Goal: Check status: Check status

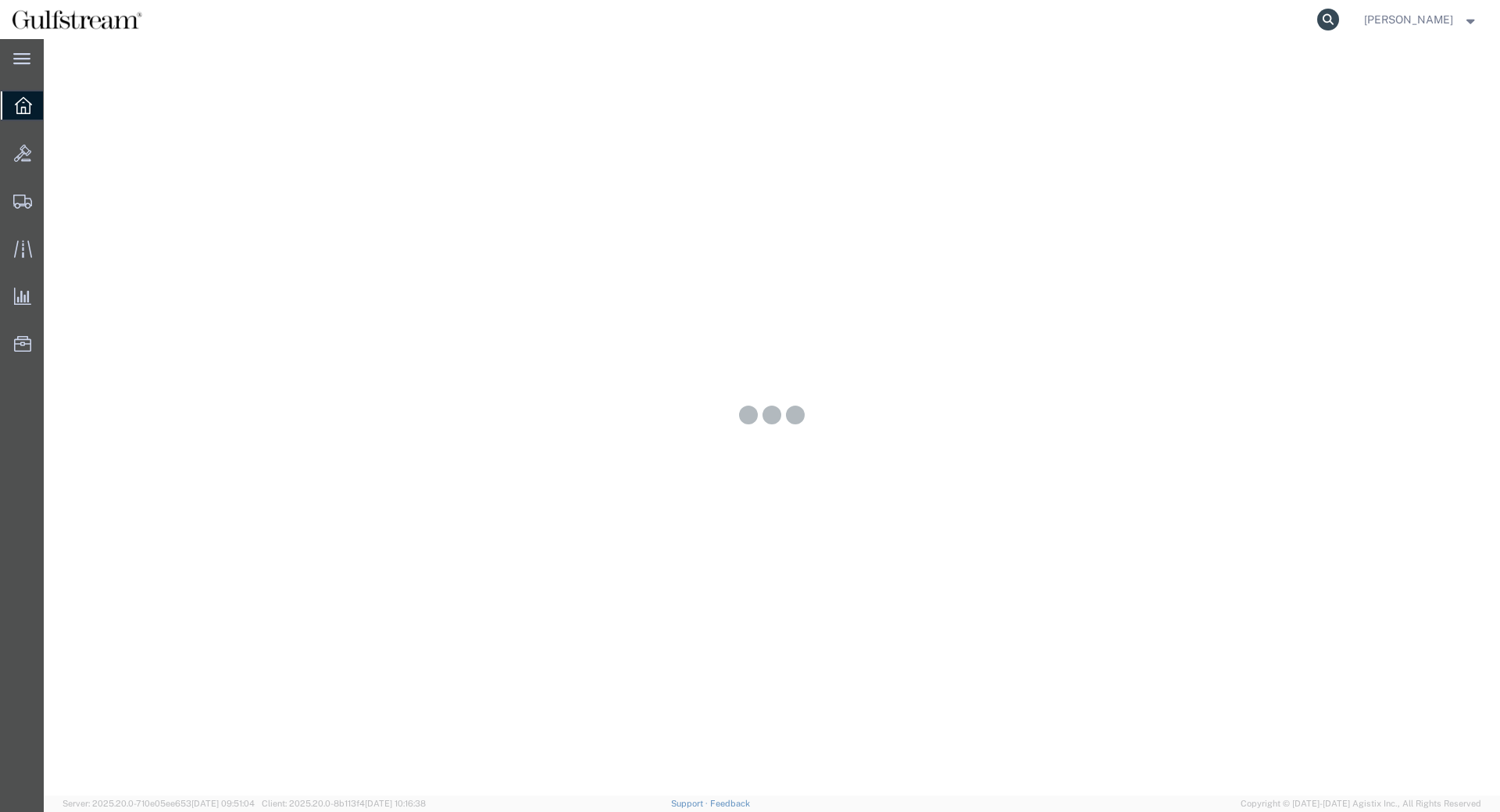
click at [1339, 26] on icon at bounding box center [1327, 19] width 21 height 21
click at [1255, 16] on input "search" at bounding box center [1079, 20] width 475 height 37
paste input "478855834566"
type input "478855834566"
click at [1339, 20] on icon at bounding box center [1327, 19] width 21 height 21
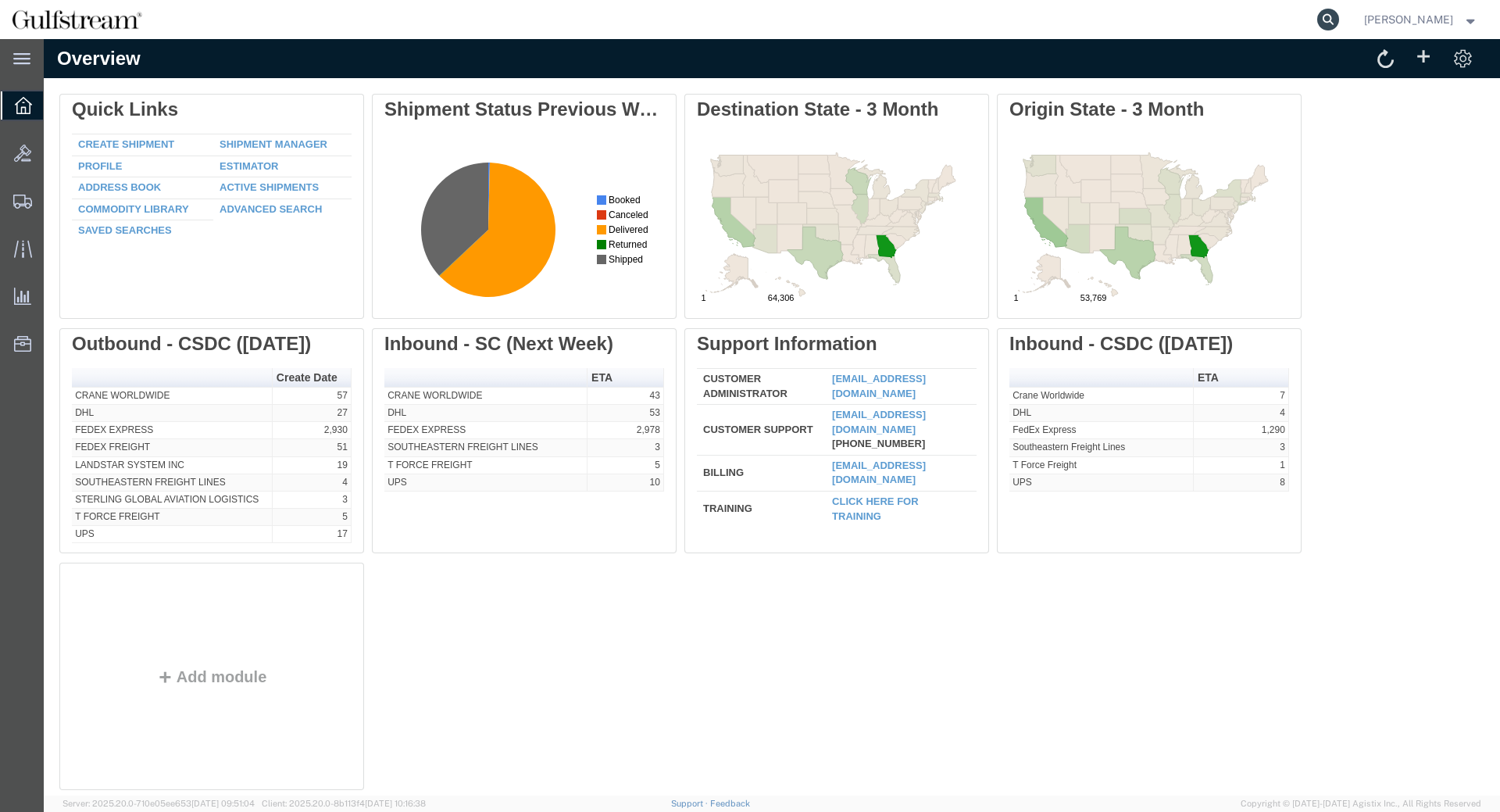
click at [1334, 16] on icon at bounding box center [1327, 19] width 21 height 21
click at [1111, 21] on input "search" at bounding box center [1079, 20] width 475 height 37
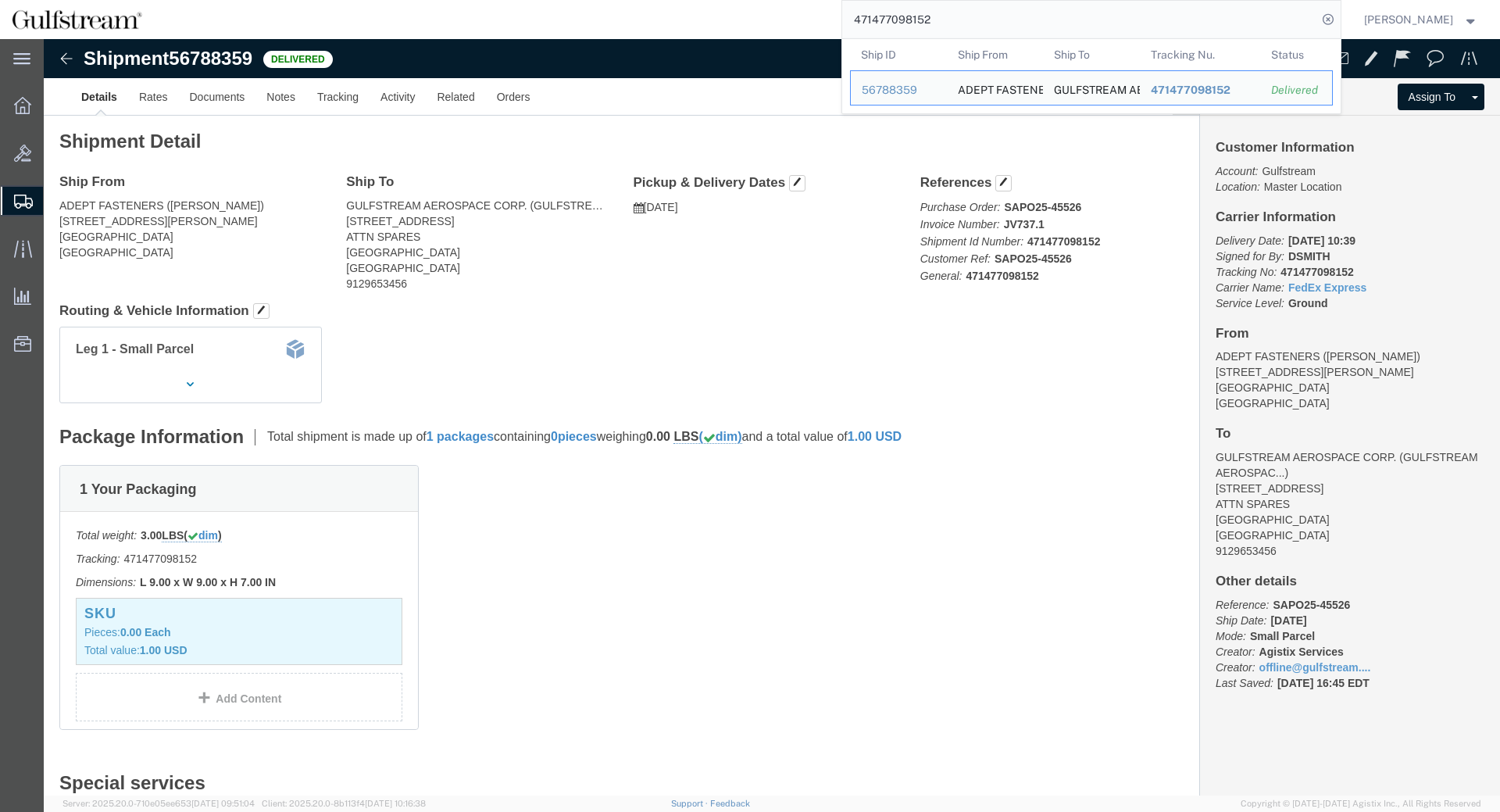
click b "471477098152"
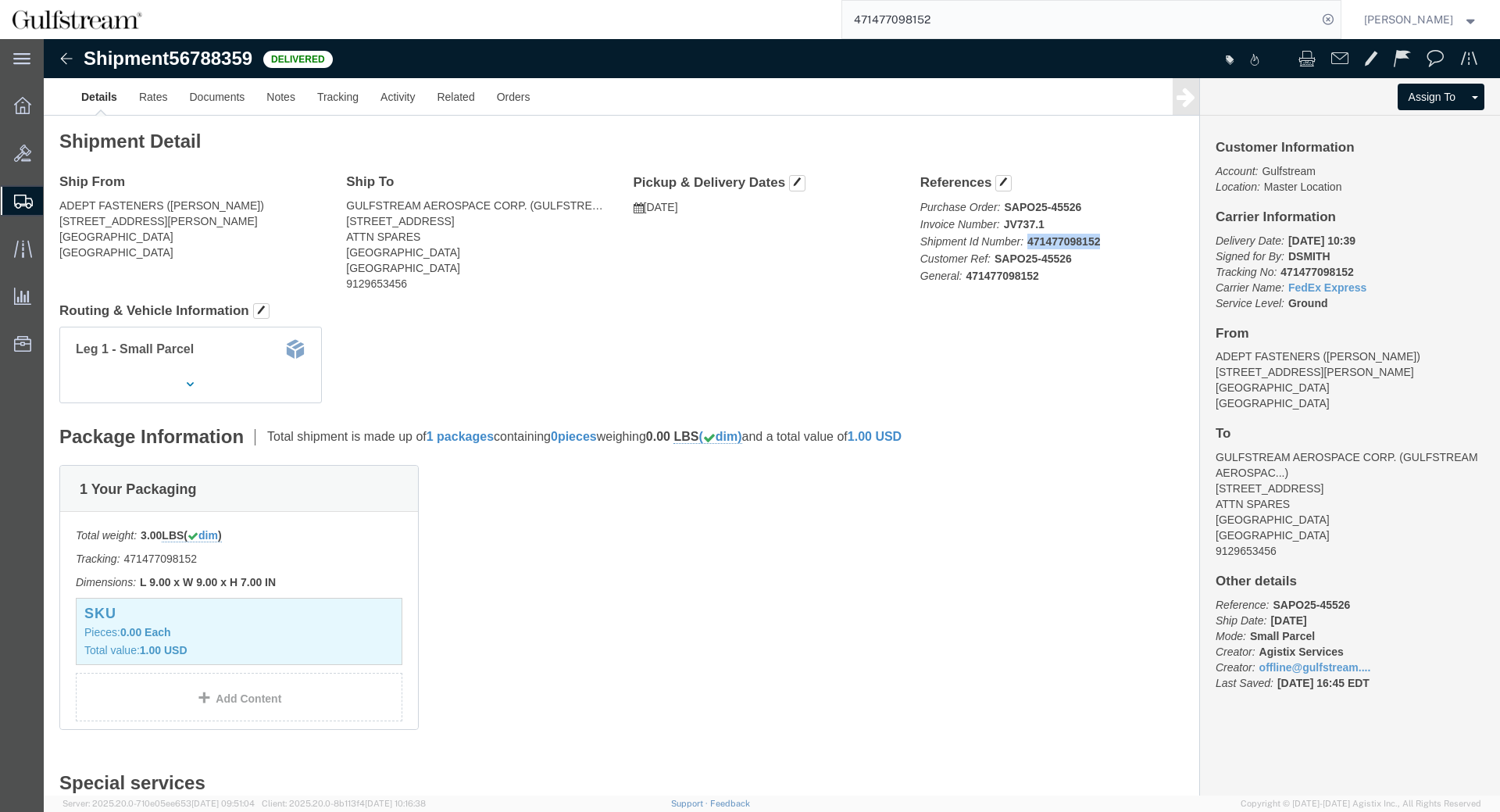
click b "471477098152"
copy b "471477098152"
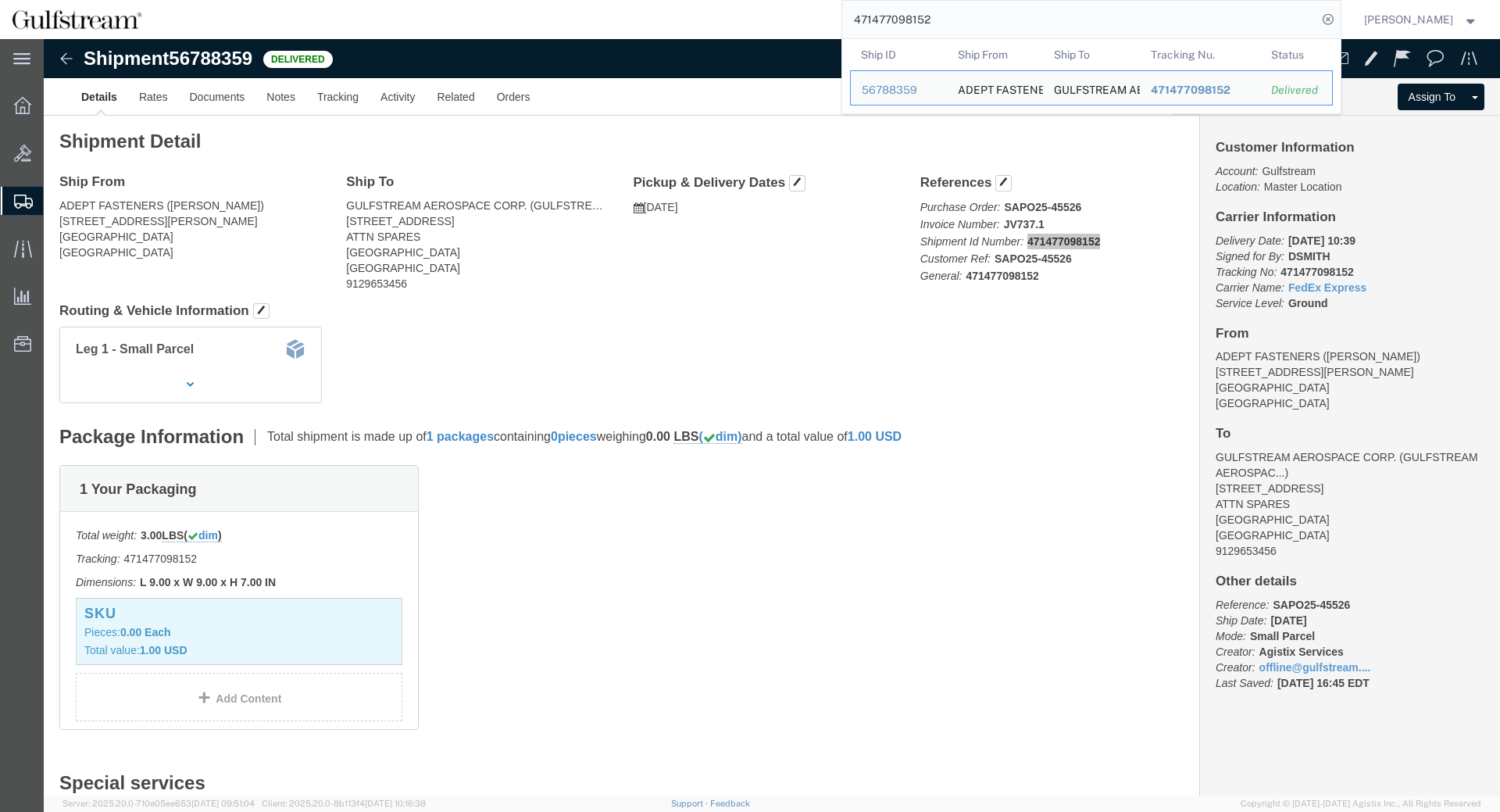
drag, startPoint x: 879, startPoint y: 19, endPoint x: 759, endPoint y: 26, distance: 120.2
click at [842, 26] on input "471477098152" at bounding box center [1079, 20] width 475 height 37
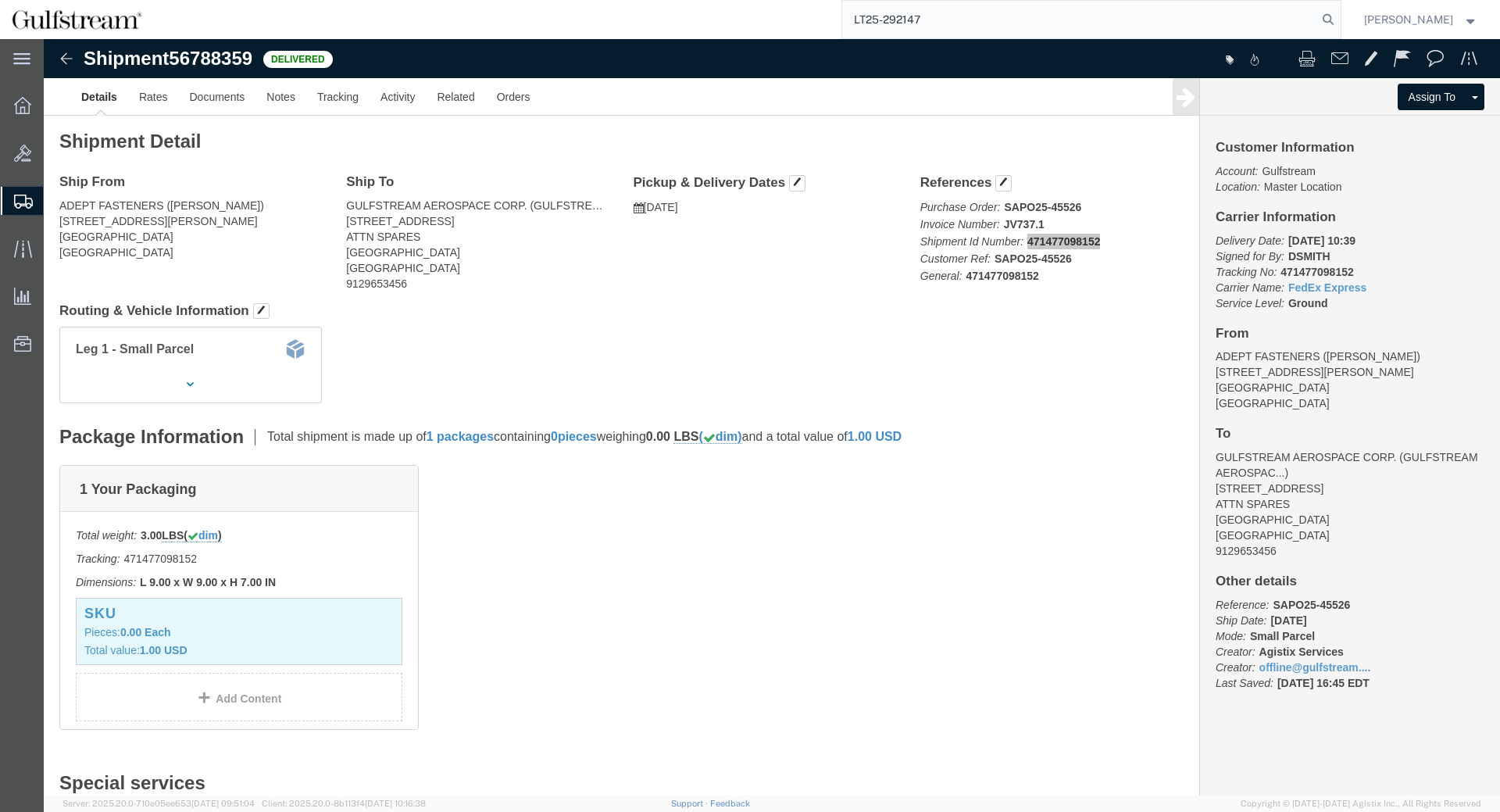
drag, startPoint x: 920, startPoint y: 15, endPoint x: 608, endPoint y: 18, distance: 312.0
click at [842, 12] on input "LT25-292147" at bounding box center [1079, 20] width 475 height 37
paste input "47839563398"
click at [1339, 20] on icon at bounding box center [1327, 19] width 21 height 21
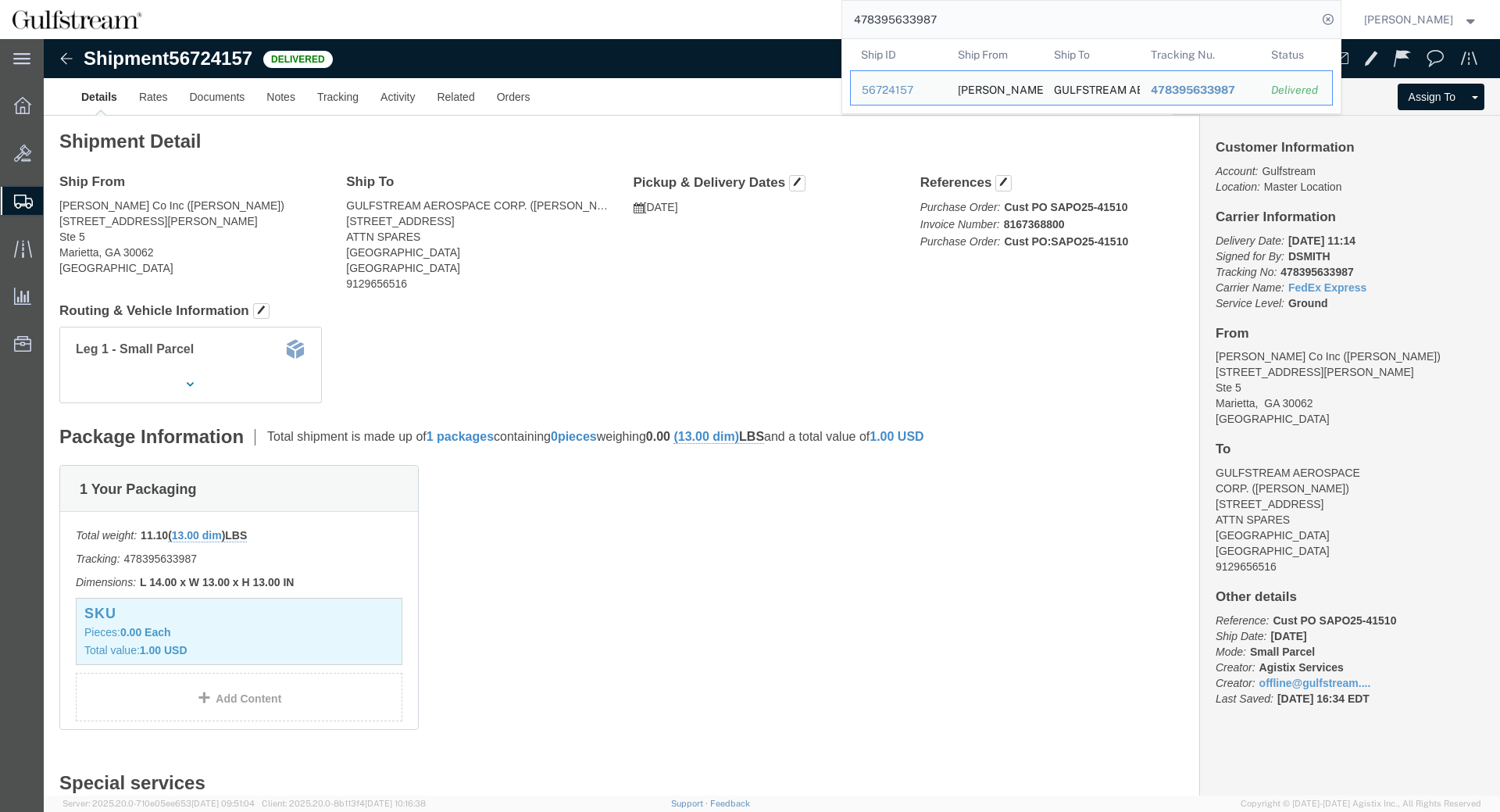
click div "Customer Information Account: Gulfstream Location: Master Location Carrier Info…"
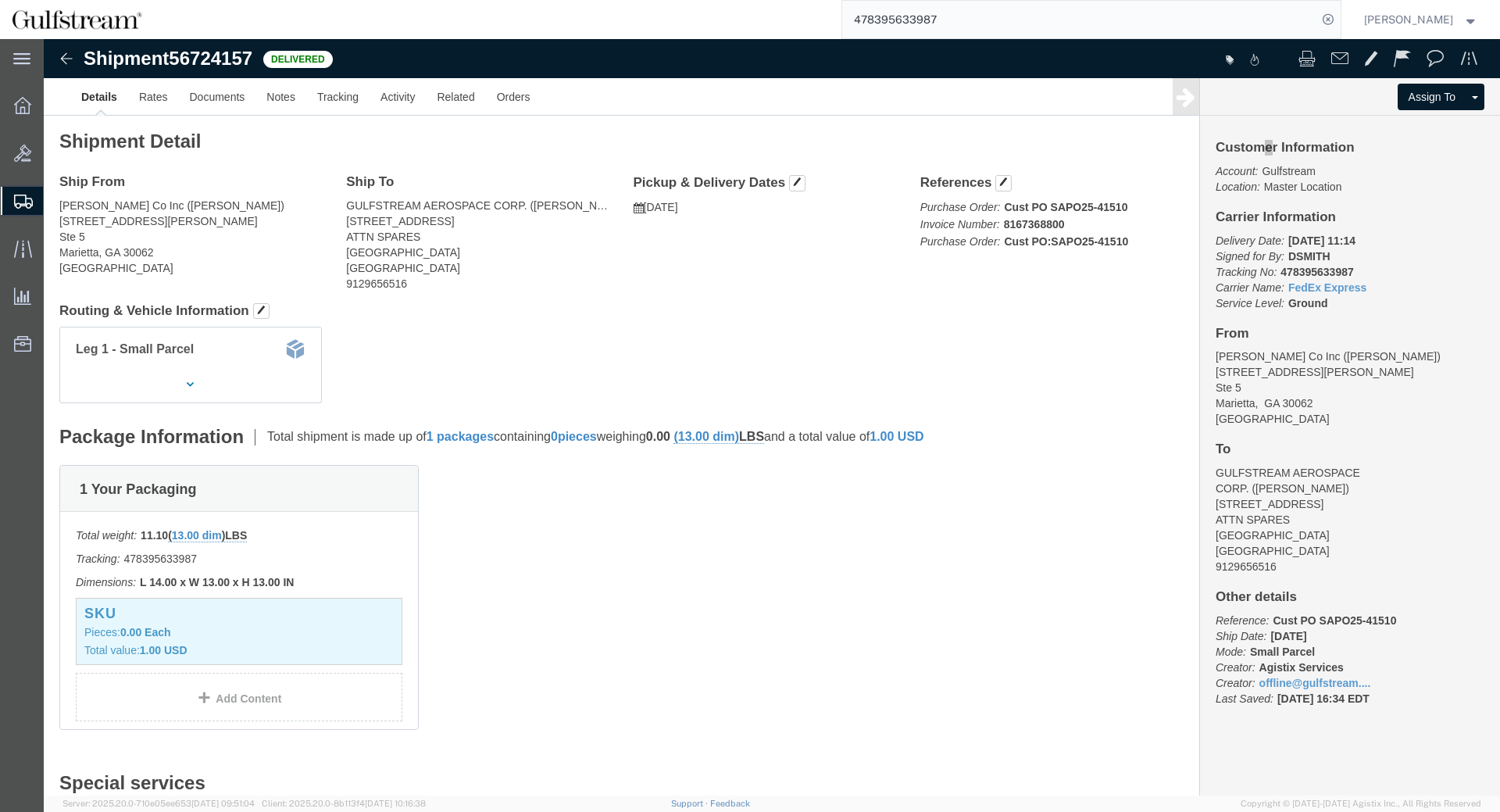
click at [887, 17] on input "478395633987" at bounding box center [1079, 20] width 475 height 37
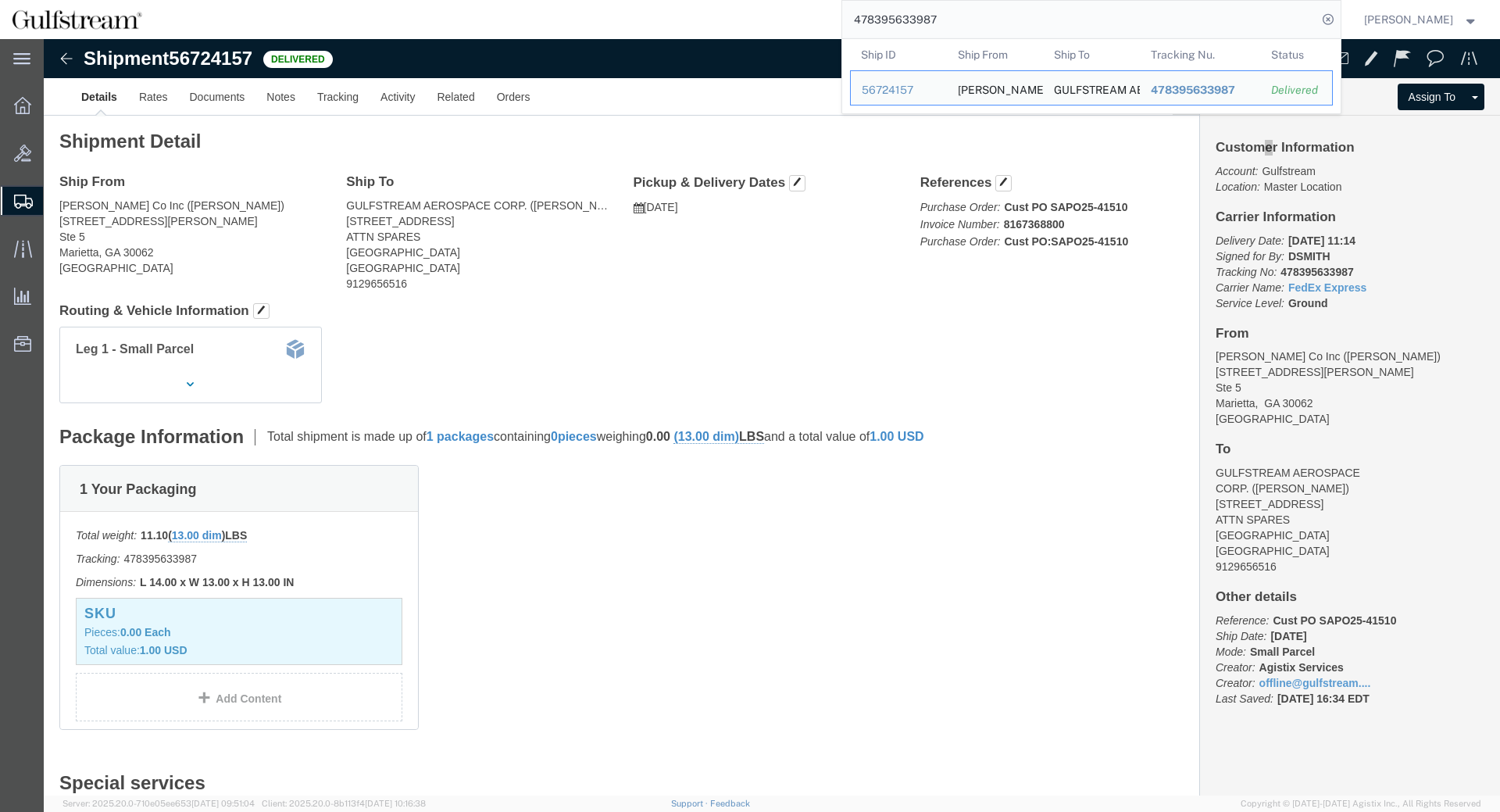
click at [887, 17] on input "478395633987" at bounding box center [1079, 20] width 475 height 37
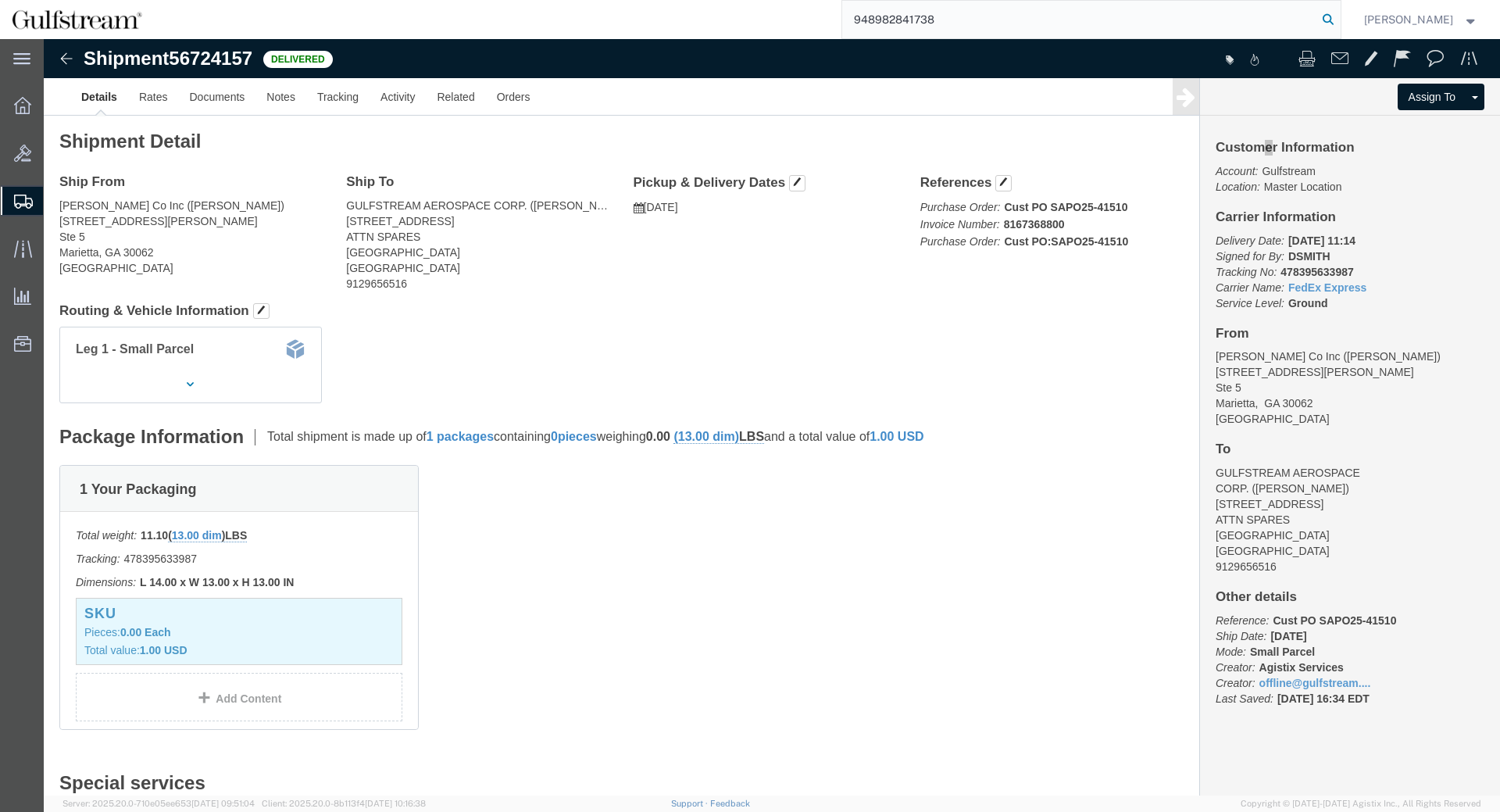
type input "948982841738"
click at [1339, 14] on icon at bounding box center [1327, 19] width 21 height 21
